Goal: Unclear

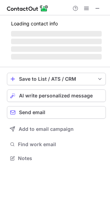
scroll to position [173, 110]
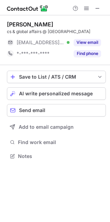
scroll to position [151, 110]
click at [98, 8] on span at bounding box center [98, 9] width 6 height 6
